Goal: Task Accomplishment & Management: Complete application form

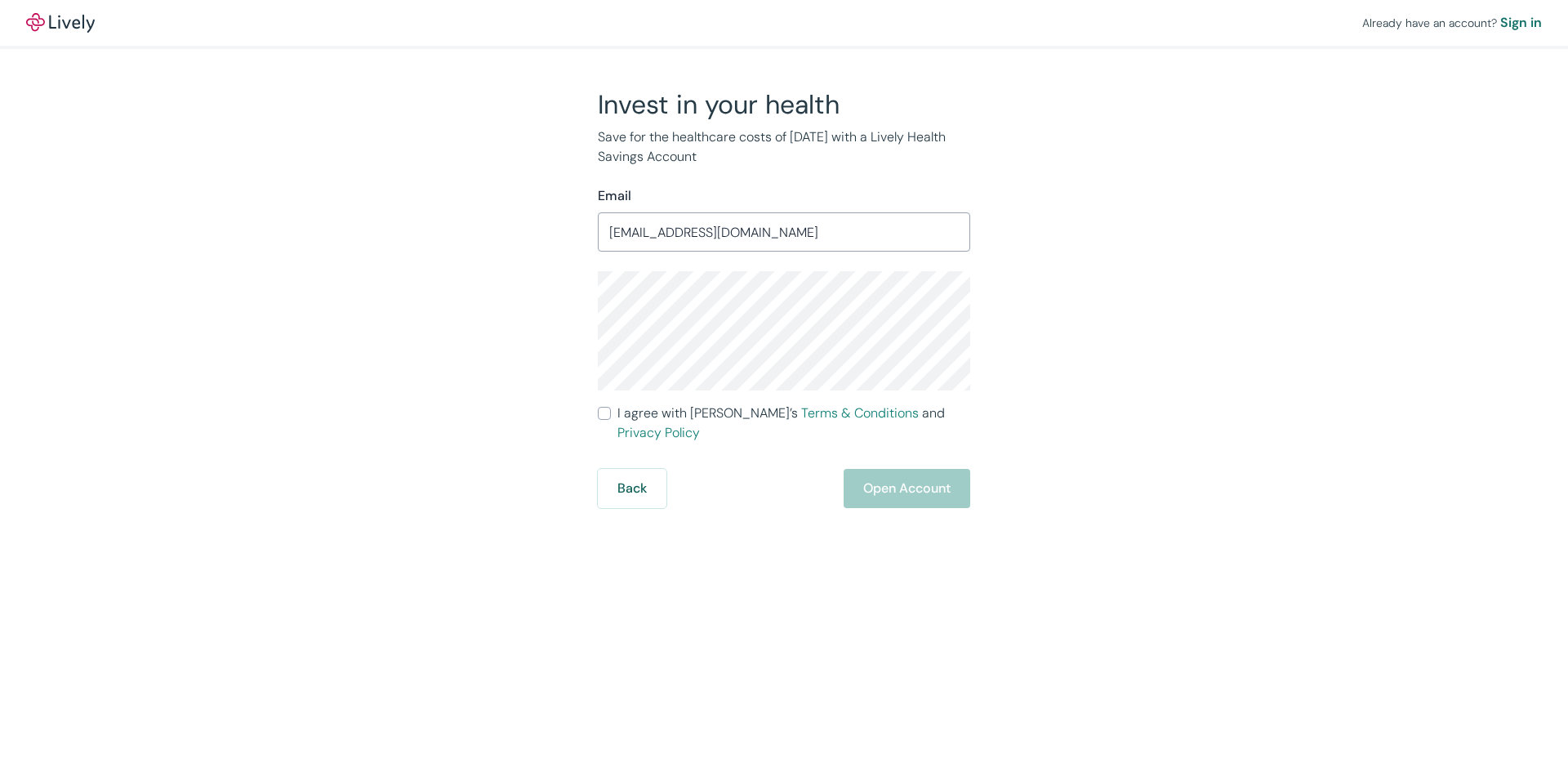
click at [606, 413] on input "I agree with Lively’s Terms & Conditions and Privacy Policy" at bounding box center [605, 413] width 13 height 13
checkbox input "true"
click at [908, 481] on div "Back Open Account" at bounding box center [784, 489] width 372 height 39
click at [897, 469] on div "Back Open Account" at bounding box center [784, 489] width 372 height 39
click at [1112, 381] on div "Invest in your health Save for the healthcare costs of [DATE] with a Lively Hea…" at bounding box center [774, 297] width 784 height 420
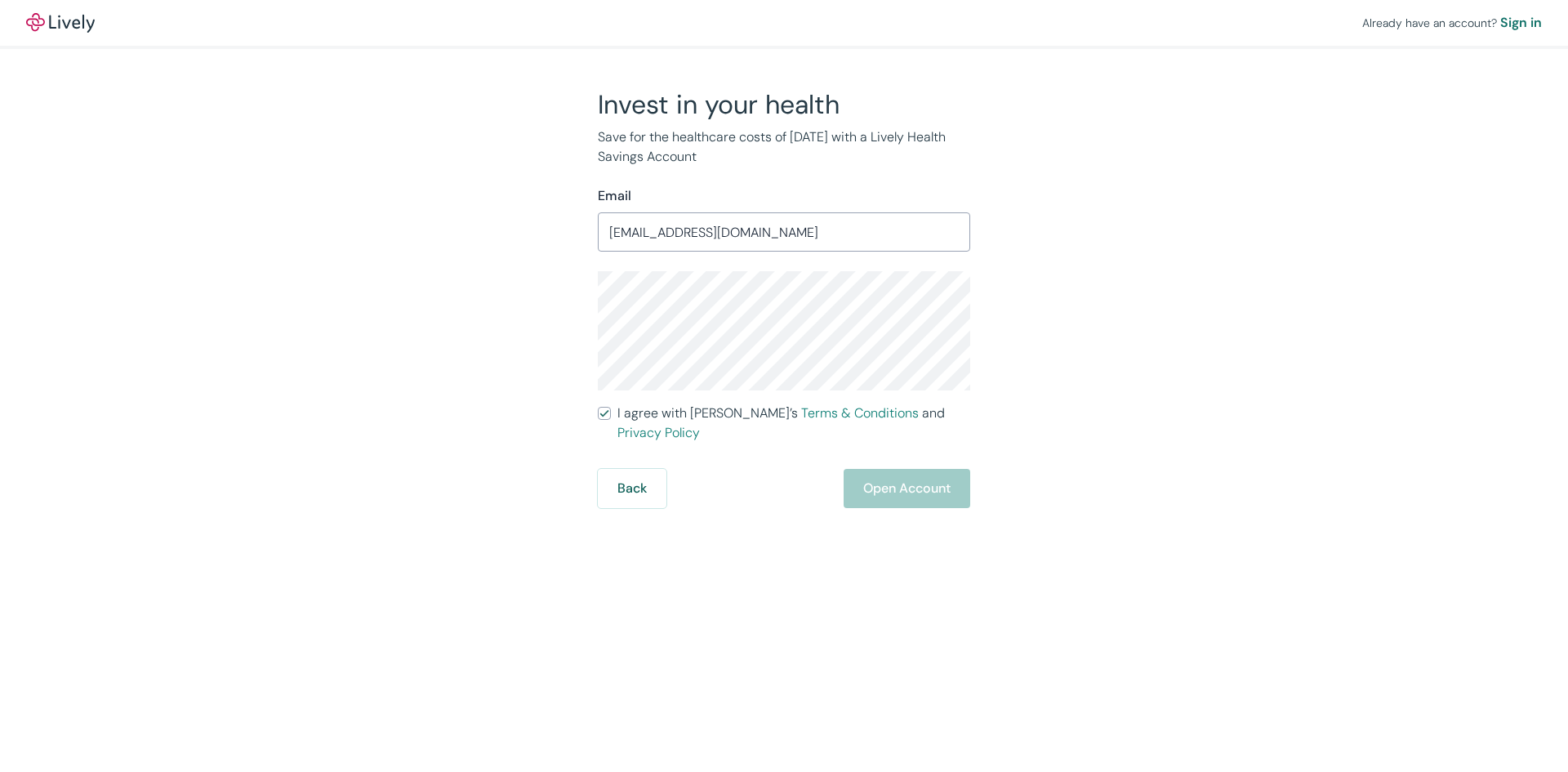
click at [1097, 454] on div "Invest in your health Save for the healthcare costs of [DATE] with a Lively Hea…" at bounding box center [774, 297] width 784 height 420
click at [931, 474] on button "Open Account" at bounding box center [906, 489] width 126 height 39
click at [931, 474] on div "Back Just a moment" at bounding box center [784, 489] width 372 height 39
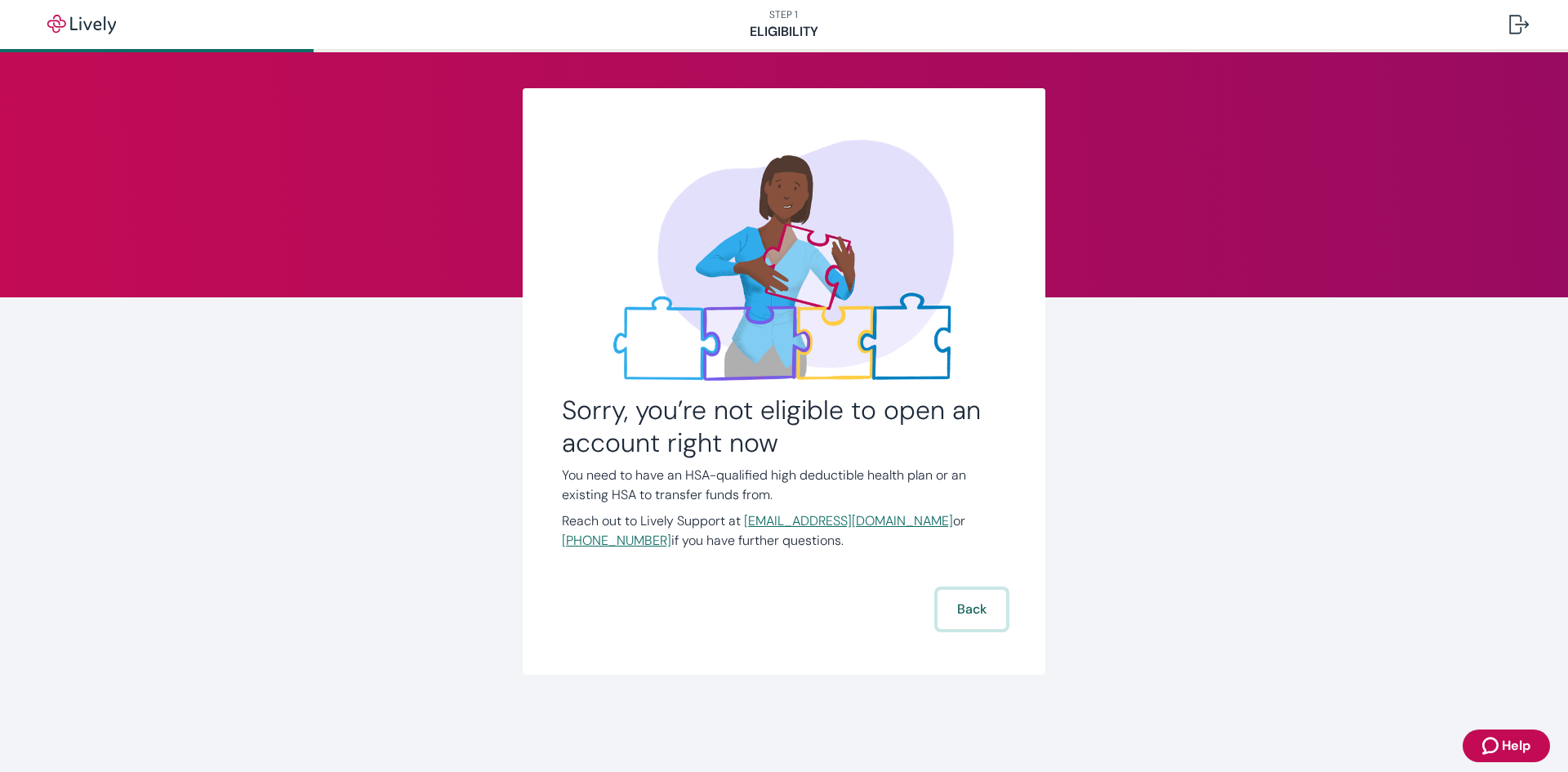
click at [974, 610] on button "Back" at bounding box center [971, 609] width 68 height 39
